Goal: Check status: Check status

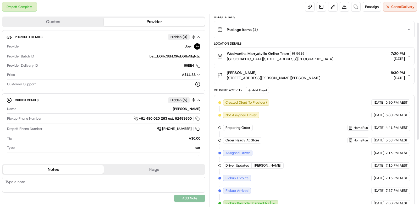
scroll to position [121, 0]
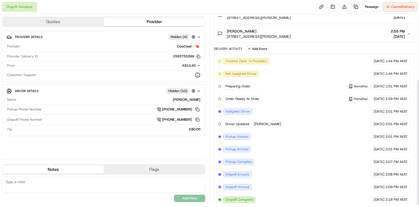
scroll to position [100, 0]
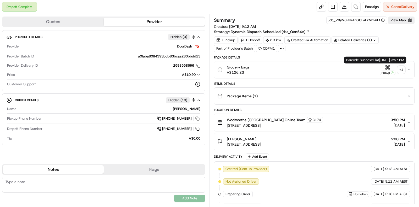
click at [401, 70] on div "+ 1" at bounding box center [401, 69] width 7 height 7
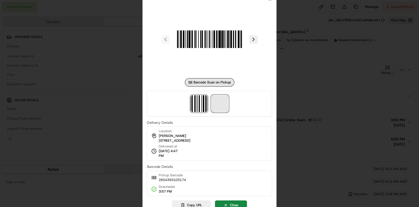
click at [213, 104] on span at bounding box center [220, 103] width 17 height 17
click at [324, 76] on div at bounding box center [209, 103] width 419 height 207
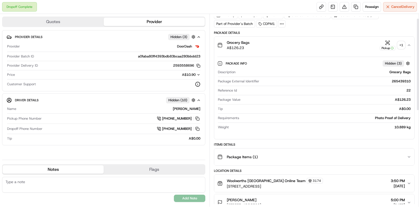
scroll to position [32, 0]
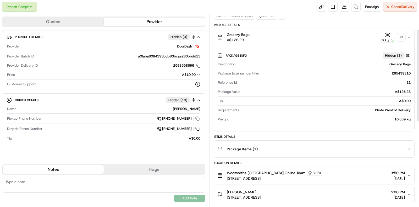
click at [381, 126] on div "Package Info Hidden ( 3 ) Description Grocery Bags Package External Identifier …" at bounding box center [314, 86] width 200 height 81
click at [374, 148] on div "Package Items ( 1 )" at bounding box center [313, 149] width 190 height 10
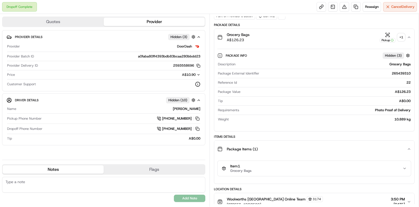
click at [363, 164] on div "Item 1 Grocery Bags" at bounding box center [312, 168] width 181 height 9
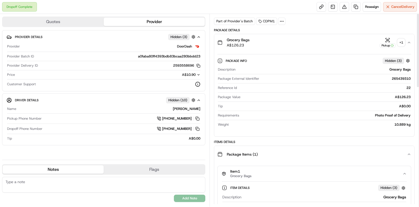
scroll to position [0, 0]
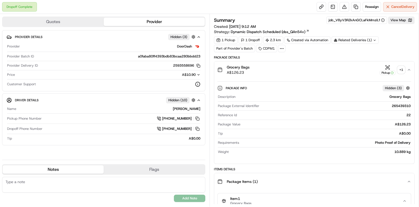
click at [400, 68] on div "+ 1" at bounding box center [401, 69] width 7 height 7
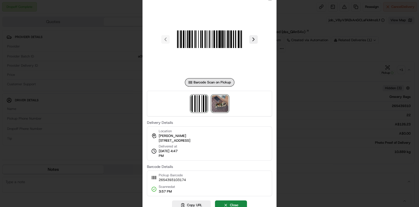
click at [225, 105] on img at bounding box center [220, 103] width 17 height 17
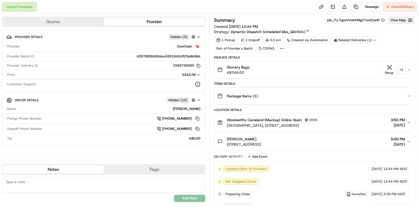
click at [403, 70] on div "+ 1" at bounding box center [401, 69] width 7 height 7
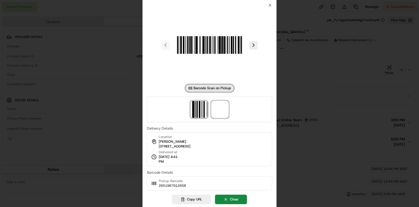
click at [221, 104] on span at bounding box center [220, 109] width 17 height 17
click at [327, 74] on div at bounding box center [209, 103] width 419 height 207
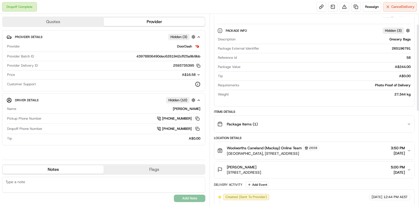
scroll to position [98, 0]
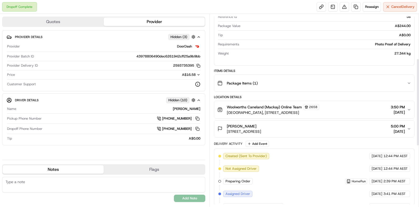
click at [358, 79] on button "Package Items ( 1 )" at bounding box center [314, 83] width 200 height 17
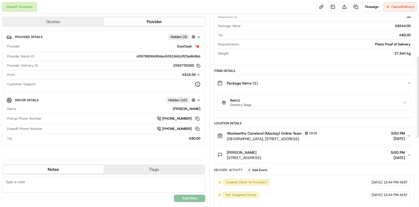
click at [355, 99] on div "Item 1 Grocery Bags" at bounding box center [312, 102] width 181 height 9
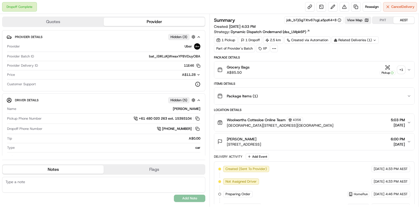
click at [405, 69] on div "Grocery Bags A$85.50 Pickup + 1" at bounding box center [313, 69] width 190 height 10
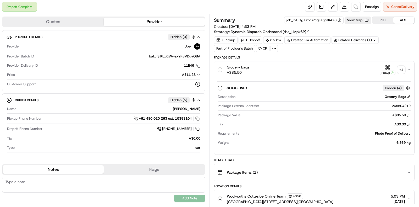
click at [404, 69] on div "+ 1" at bounding box center [401, 69] width 7 height 7
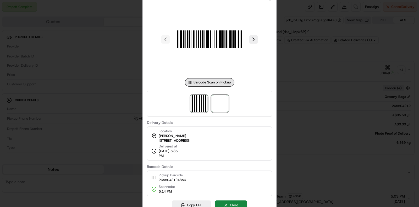
click at [223, 105] on span at bounding box center [220, 103] width 17 height 17
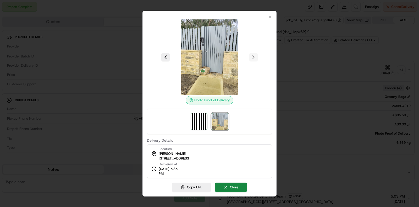
click at [349, 91] on div at bounding box center [209, 103] width 419 height 207
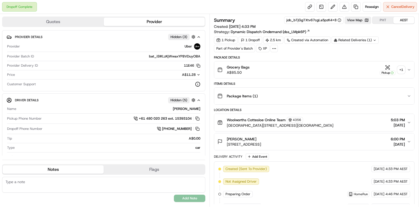
click at [352, 93] on div "Package Items ( 1 )" at bounding box center [313, 96] width 190 height 10
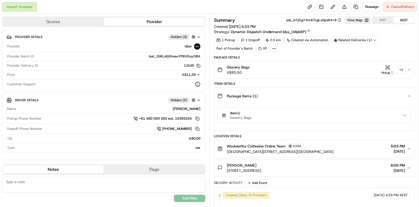
click at [352, 124] on div "Item 1 Grocery Bags" at bounding box center [314, 115] width 200 height 22
click at [353, 114] on div "Item 1 Grocery Bags" at bounding box center [312, 115] width 181 height 9
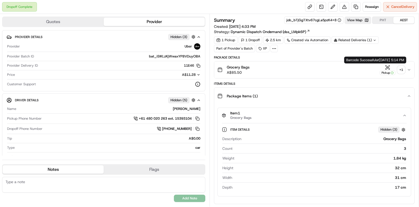
click at [399, 69] on div "+ 1" at bounding box center [401, 69] width 7 height 7
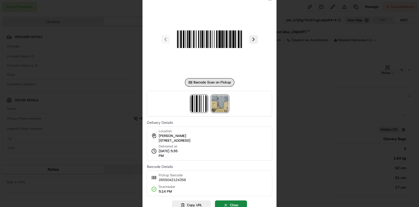
click at [218, 102] on img at bounding box center [220, 103] width 17 height 17
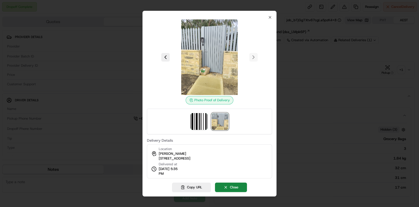
click at [322, 86] on div at bounding box center [209, 103] width 419 height 207
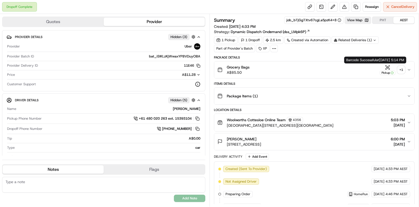
click at [403, 70] on div "+ 1" at bounding box center [401, 69] width 7 height 7
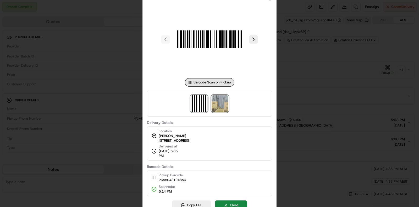
click at [227, 106] on img at bounding box center [220, 103] width 17 height 17
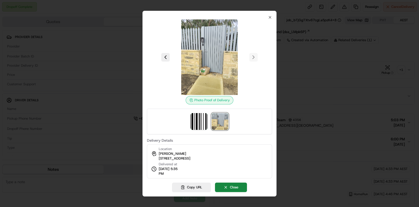
drag, startPoint x: 158, startPoint y: 157, endPoint x: 211, endPoint y: 159, distance: 53.5
click at [191, 159] on div "Location Alice Hartman 2 Salvado St, Cottesloe, WA 6011, AU" at bounding box center [170, 154] width 39 height 14
copy span "2 Salvado St, Cottesloe, WA 6011"
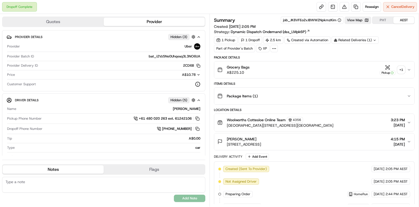
click at [400, 71] on div "+ 1" at bounding box center [401, 69] width 7 height 7
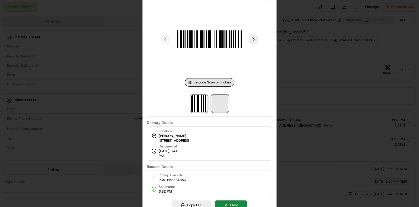
click at [221, 99] on span at bounding box center [220, 103] width 17 height 17
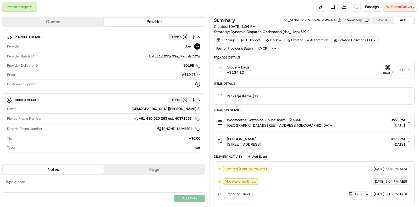
click at [402, 67] on div "+ 1" at bounding box center [401, 69] width 7 height 7
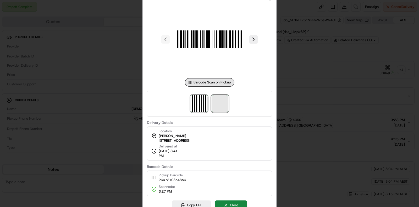
click at [216, 104] on span at bounding box center [220, 103] width 17 height 17
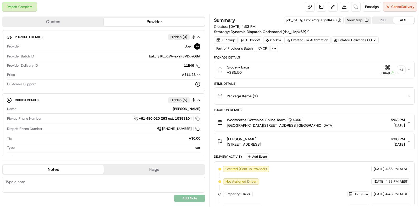
click at [402, 69] on div "+ 1" at bounding box center [401, 69] width 7 height 7
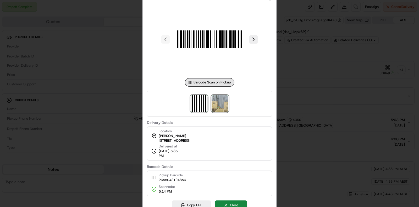
click at [225, 105] on img at bounding box center [220, 103] width 17 height 17
click at [316, 78] on div at bounding box center [209, 103] width 419 height 207
